Goal: Find specific page/section: Find specific page/section

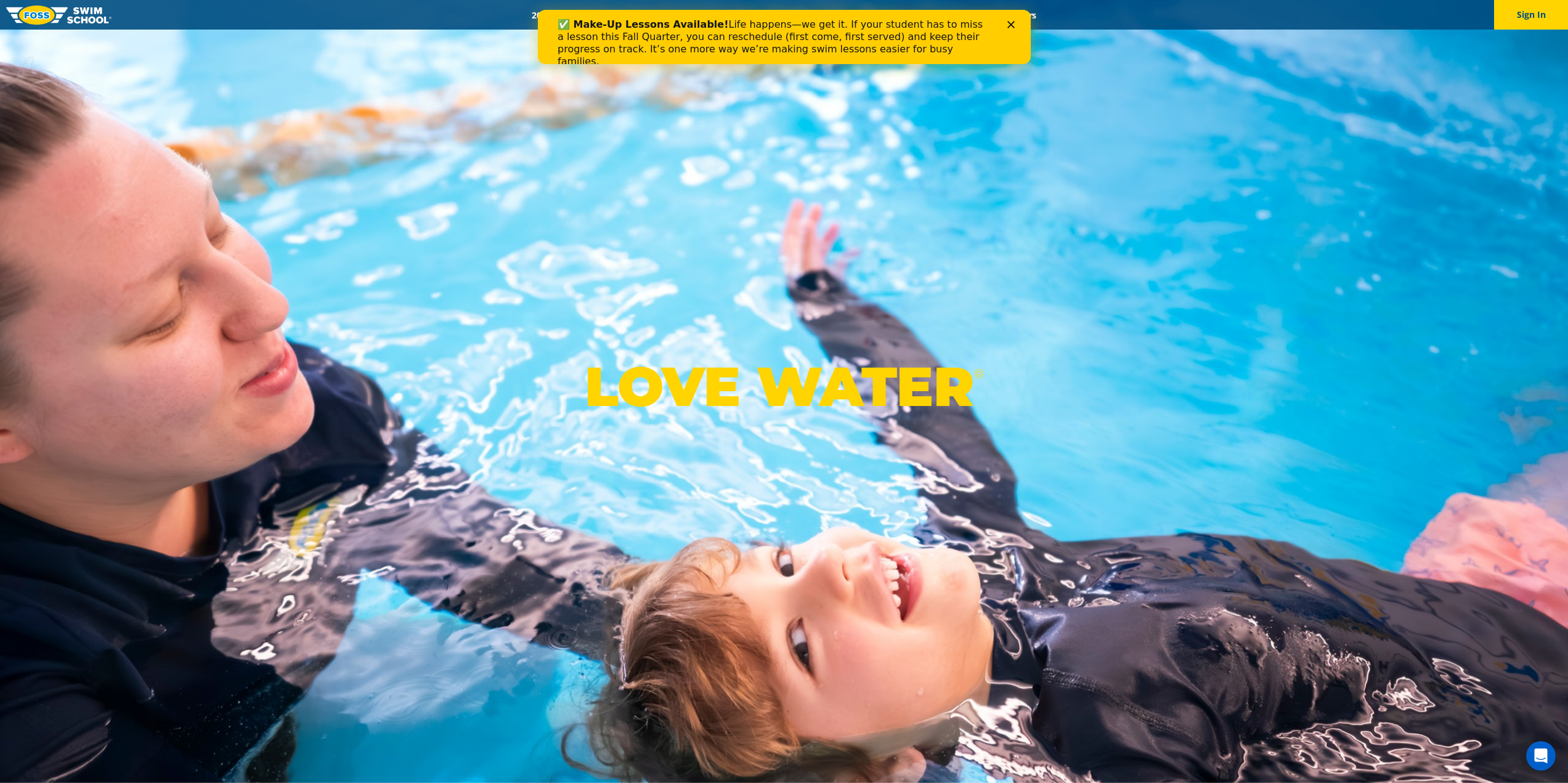
click at [1010, 24] on polygon "Close" at bounding box center [1010, 24] width 8 height 8
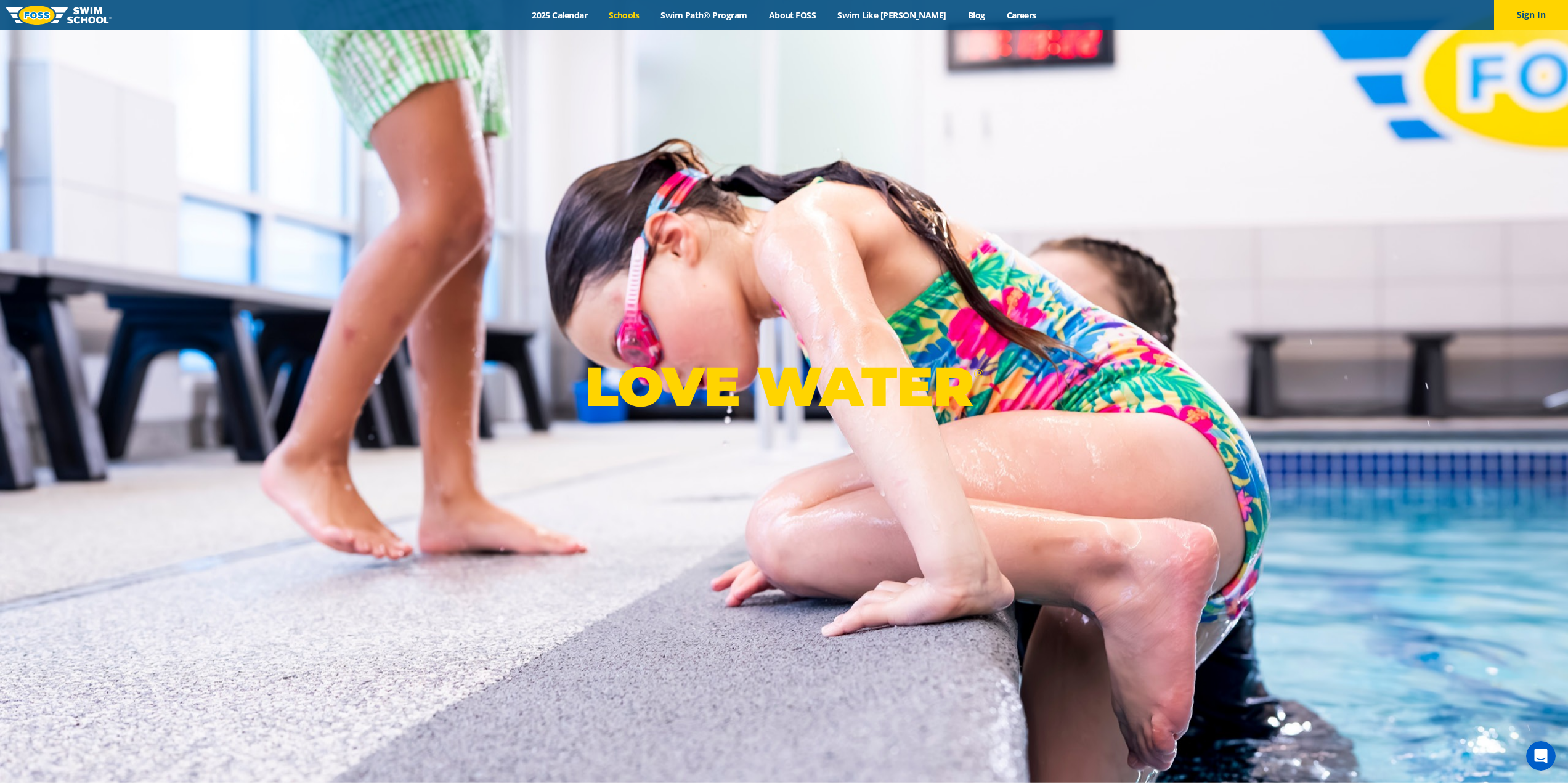
click at [639, 16] on link "Schools" at bounding box center [624, 15] width 51 height 12
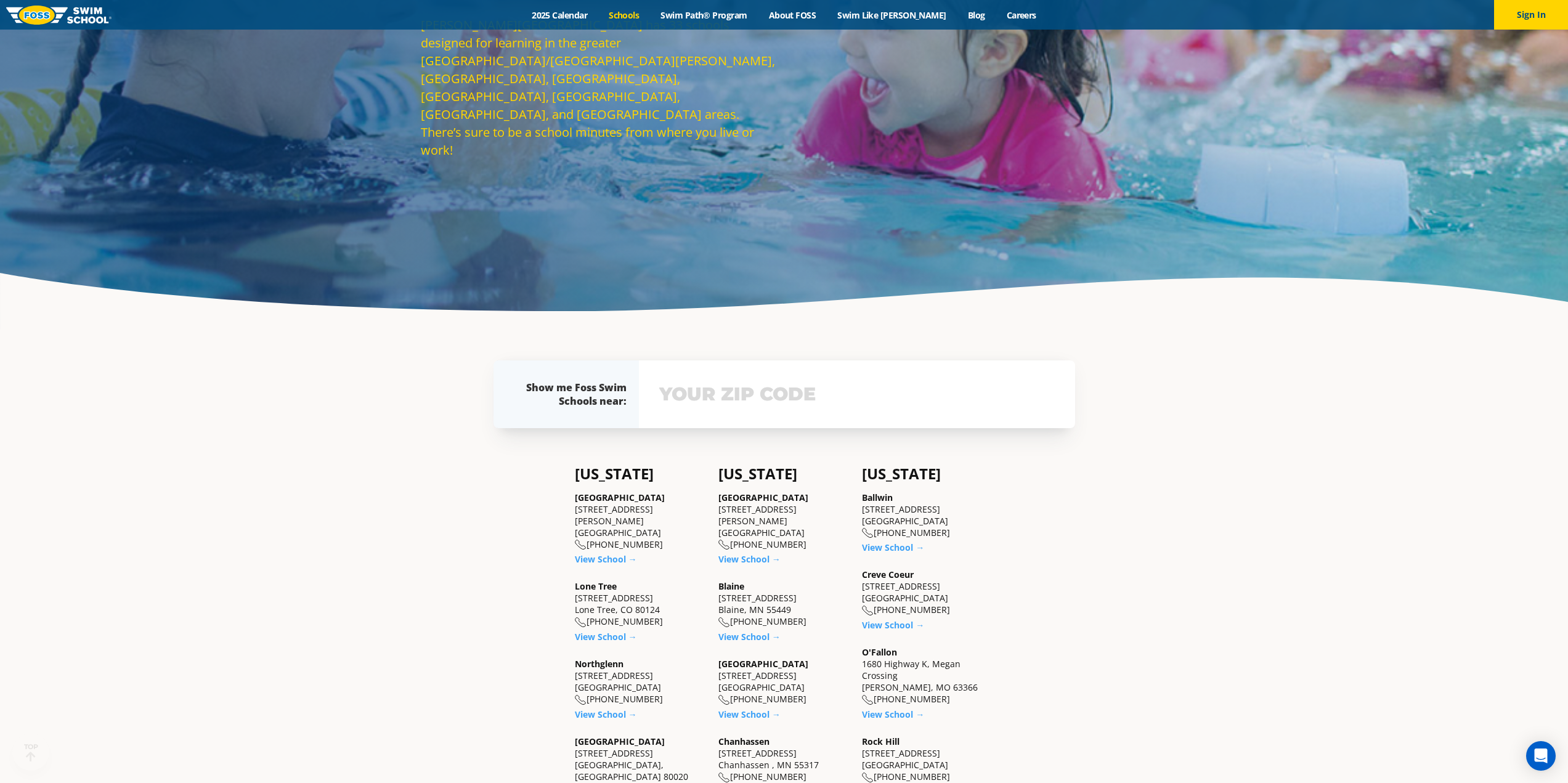
scroll to position [431, 0]
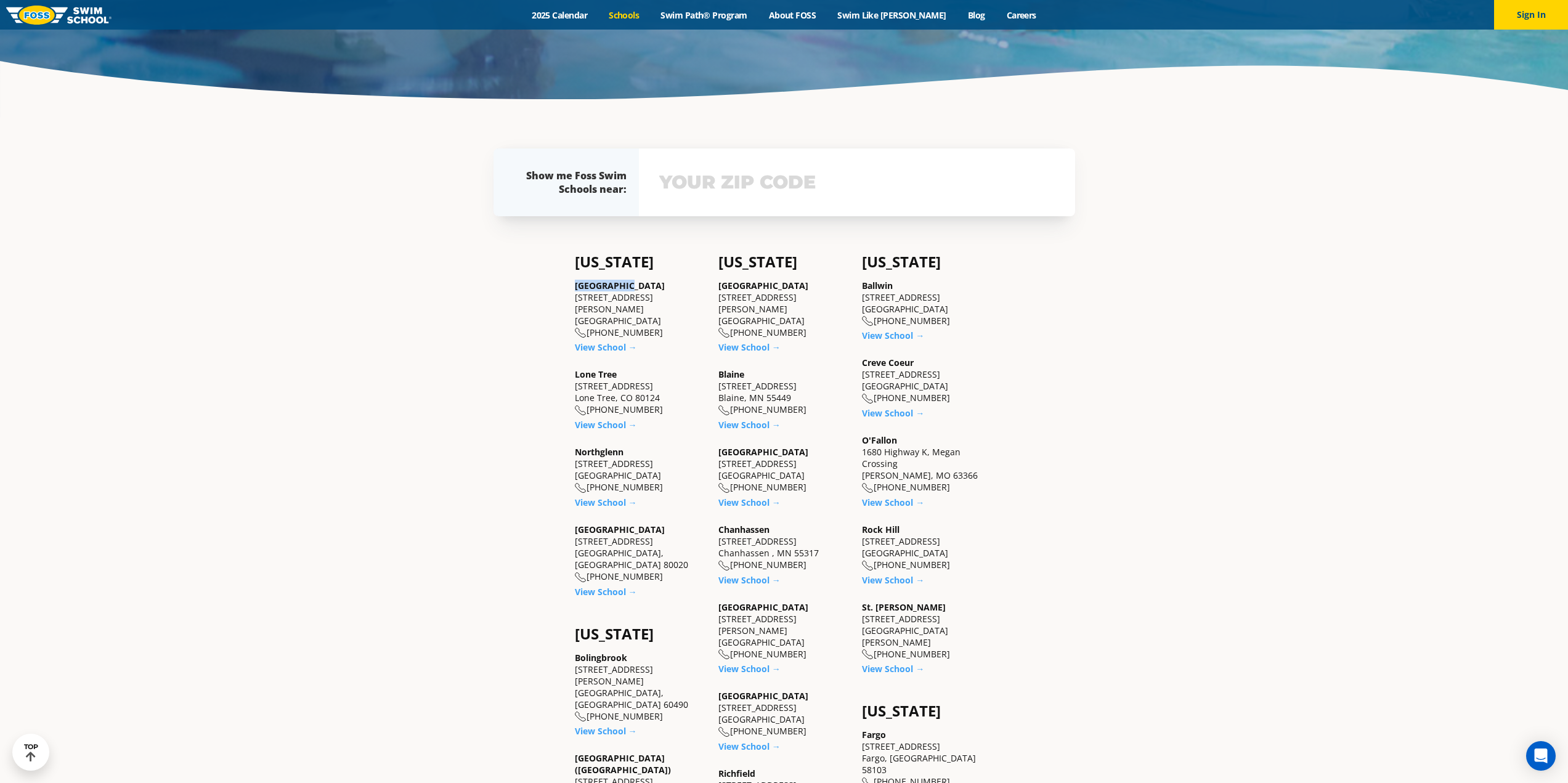
drag, startPoint x: 573, startPoint y: 283, endPoint x: 644, endPoint y: 283, distance: 71.0
click at [644, 283] on div "[GEOGRAPHIC_DATA] [STREET_ADDRESS][PERSON_NAME] [PHONE_NUMBER]" at bounding box center [640, 309] width 131 height 59
